Goal: Use online tool/utility: Use online tool/utility

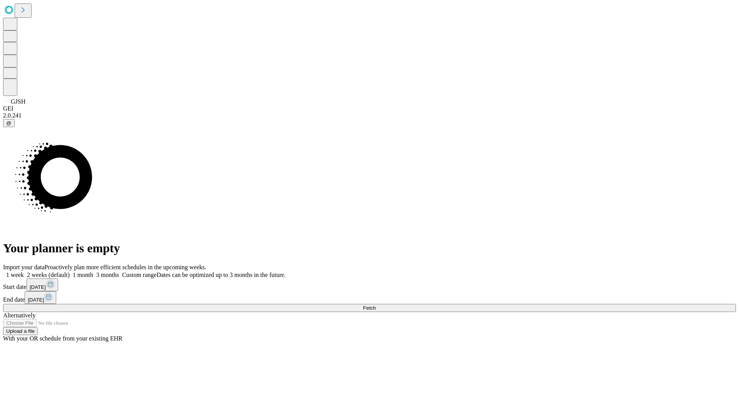
click at [376, 305] on span "Fetch" at bounding box center [369, 308] width 13 height 6
